Goal: Find contact information: Find contact information

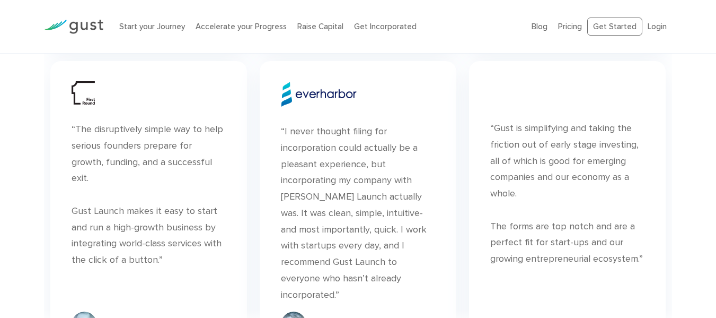
scroll to position [4030, 0]
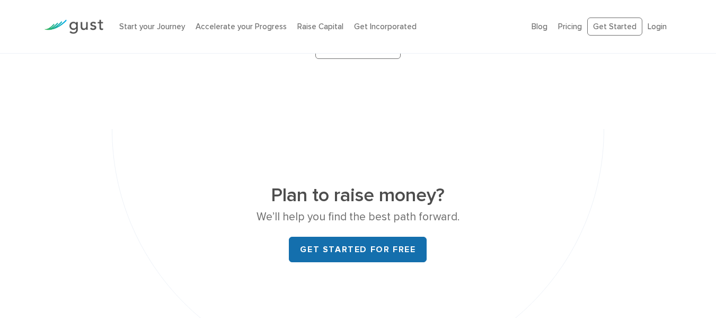
click at [370, 246] on link "Get started for free" at bounding box center [358, 249] width 138 height 25
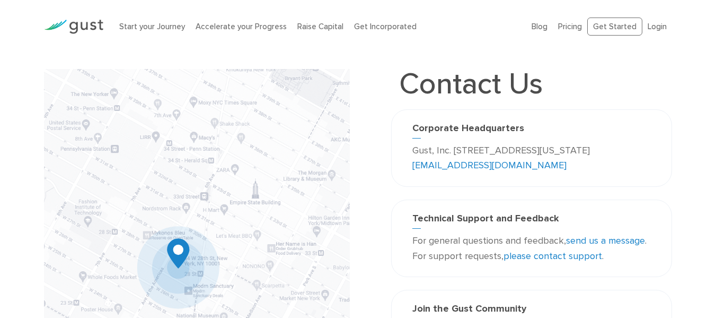
drag, startPoint x: 526, startPoint y: 162, endPoint x: 458, endPoint y: 169, distance: 68.2
click at [458, 169] on p "Gust, Inc. 188 Grand Street Second Floor New York, NY 10013 USA info@gust.com" at bounding box center [532, 158] width 239 height 31
copy p "info@gust.com"
